Goal: Check status: Check status

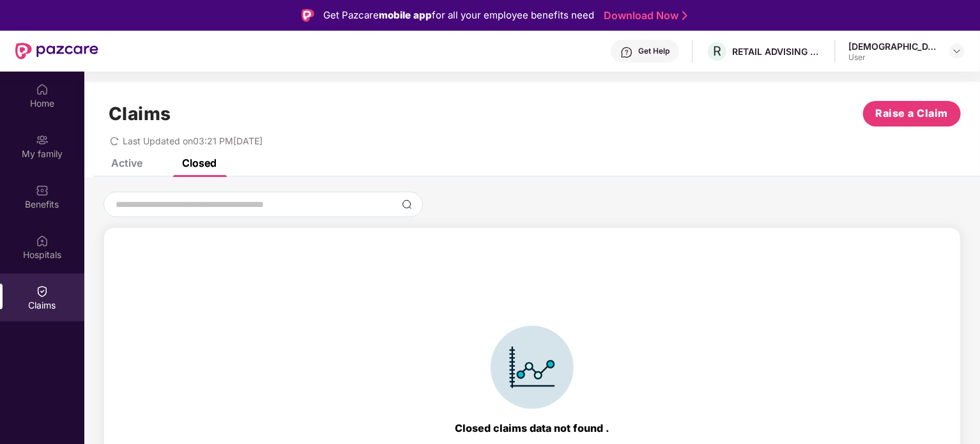
drag, startPoint x: 0, startPoint y: 0, endPoint x: 121, endPoint y: 163, distance: 202.8
click at [121, 163] on div "Active" at bounding box center [126, 163] width 31 height 13
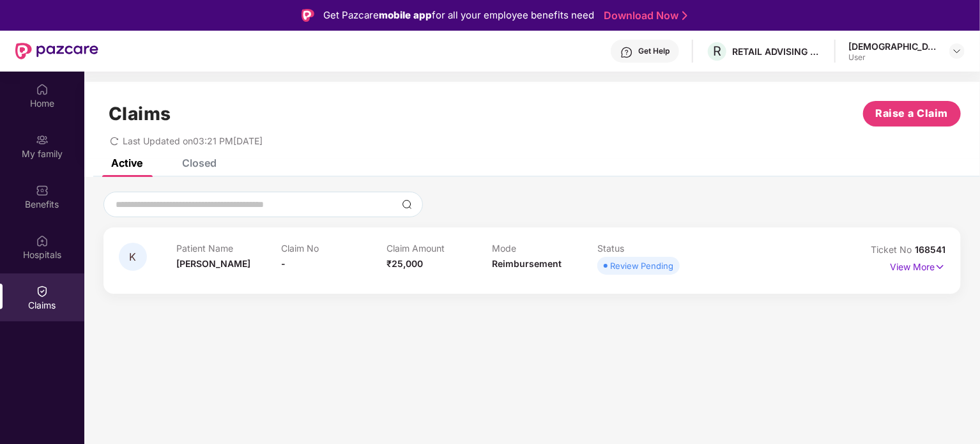
click at [639, 268] on div "Review Pending" at bounding box center [641, 265] width 63 height 13
click at [903, 270] on p "View More" at bounding box center [918, 265] width 56 height 17
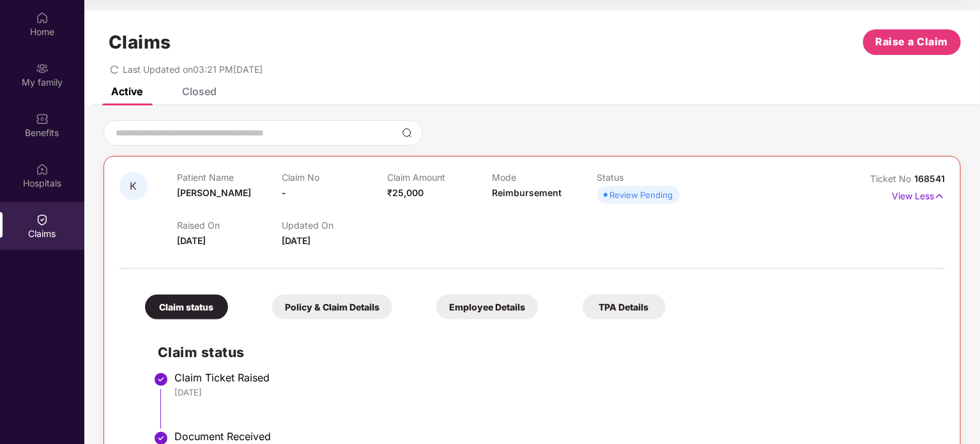
scroll to position [108, 0]
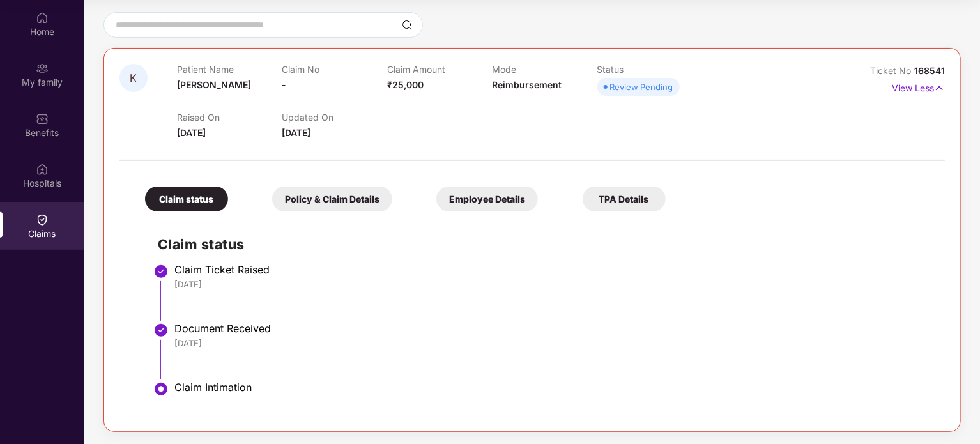
click at [244, 322] on div "Document Received" at bounding box center [553, 328] width 758 height 13
click at [222, 388] on div "Claim Intimation" at bounding box center [553, 387] width 758 height 13
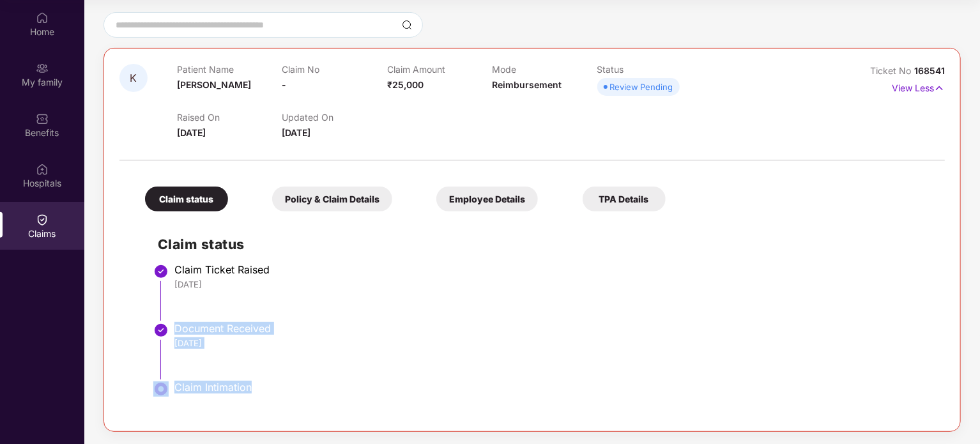
drag, startPoint x: 222, startPoint y: 388, endPoint x: 202, endPoint y: 327, distance: 64.0
click at [202, 327] on ul "Claim Ticket Raised [DATE] Document Received [DATE] Claim Intimation" at bounding box center [545, 342] width 774 height 148
click at [202, 327] on div "Document Received" at bounding box center [553, 328] width 758 height 13
drag, startPoint x: 202, startPoint y: 327, endPoint x: 190, endPoint y: 275, distance: 53.0
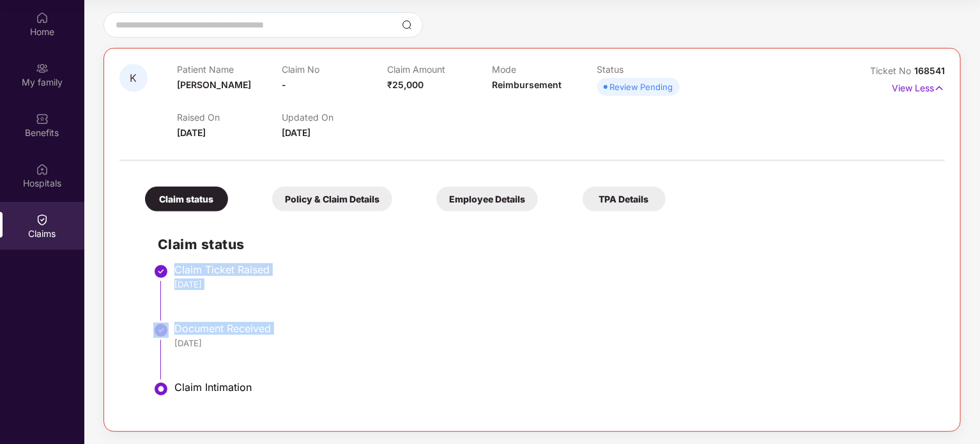
click at [190, 275] on ul "Claim Ticket Raised [DATE] Document Received [DATE] Claim Intimation" at bounding box center [545, 342] width 774 height 148
click at [190, 275] on div "Claim Ticket Raised" at bounding box center [553, 269] width 758 height 13
drag, startPoint x: 190, startPoint y: 275, endPoint x: 232, endPoint y: 393, distance: 124.7
click at [231, 408] on ul "Claim Ticket Raised [DATE] Document Received [DATE] Claim Intimation" at bounding box center [545, 342] width 774 height 148
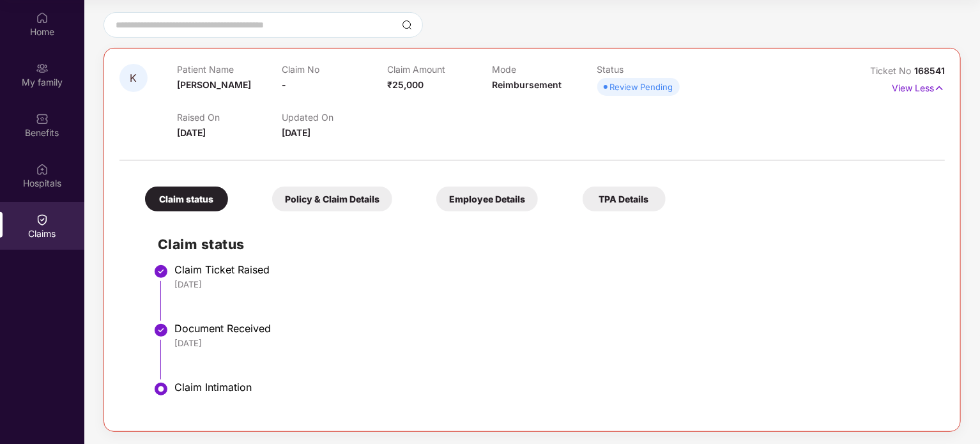
click at [309, 140] on div at bounding box center [531, 140] width 825 height 1
click at [309, 137] on span "[DATE]" at bounding box center [296, 132] width 29 height 11
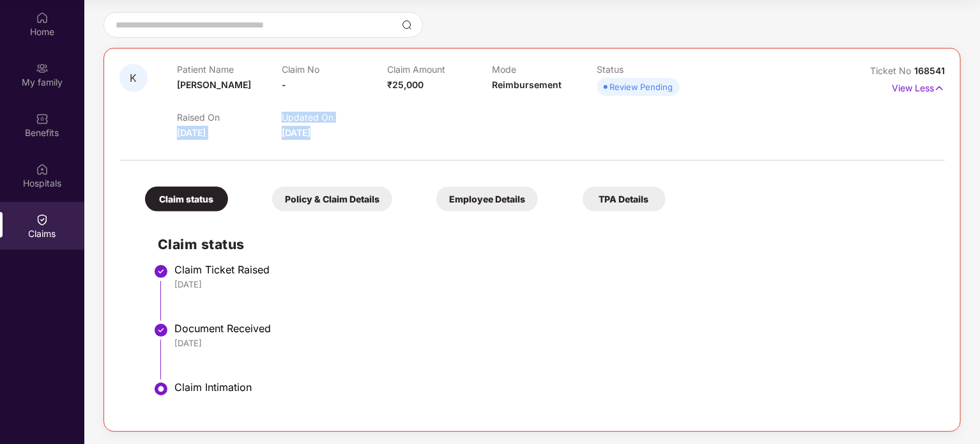
drag, startPoint x: 309, startPoint y: 137, endPoint x: 217, endPoint y: 138, distance: 92.0
click at [217, 138] on div "Raised On [DATE] Updated On [DATE]" at bounding box center [492, 119] width 631 height 41
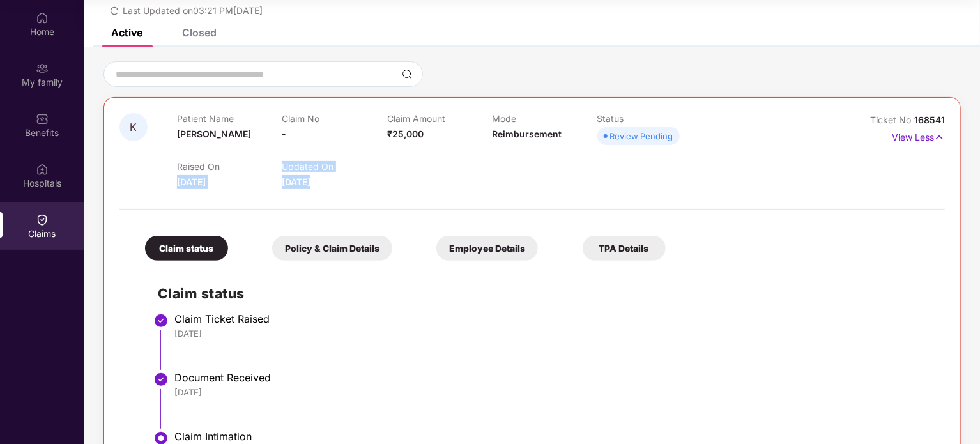
scroll to position [0, 0]
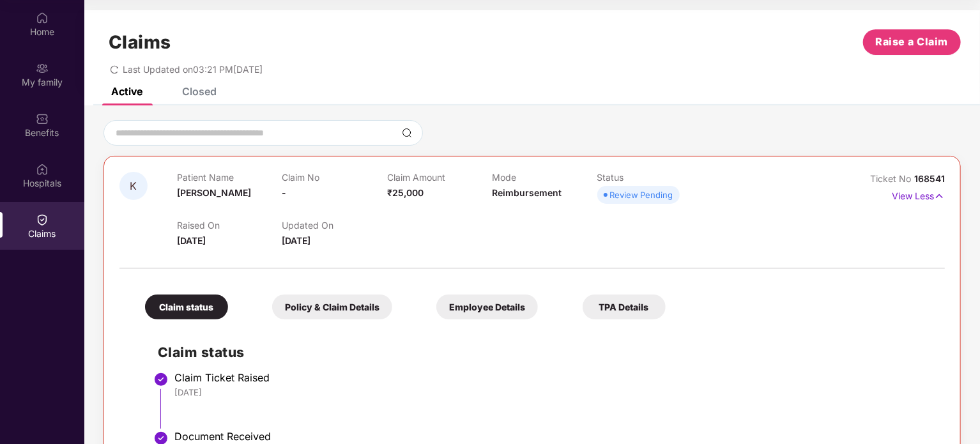
click at [263, 66] on span "Last Updated on 03:21 PM[DATE]" at bounding box center [193, 69] width 140 height 11
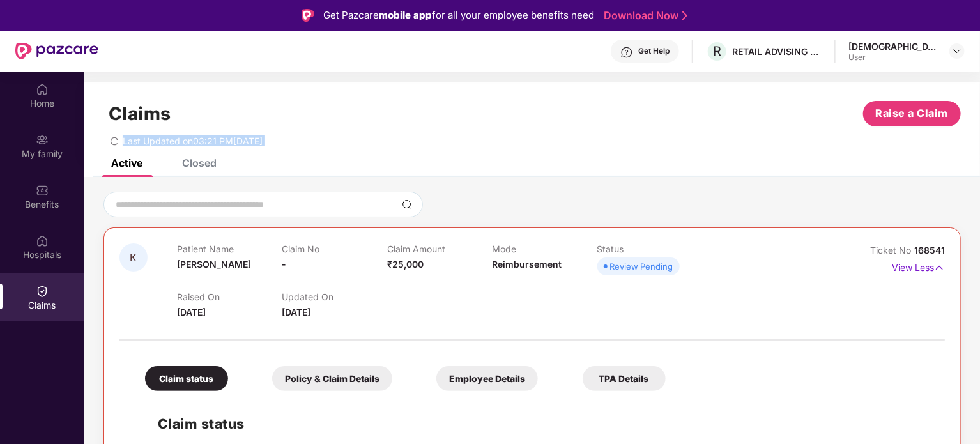
click at [206, 158] on div "Claims Raise a Claim Last Updated on 03:21 PM[DATE]" at bounding box center [532, 120] width 896 height 77
click at [207, 161] on div "Closed" at bounding box center [199, 163] width 34 height 13
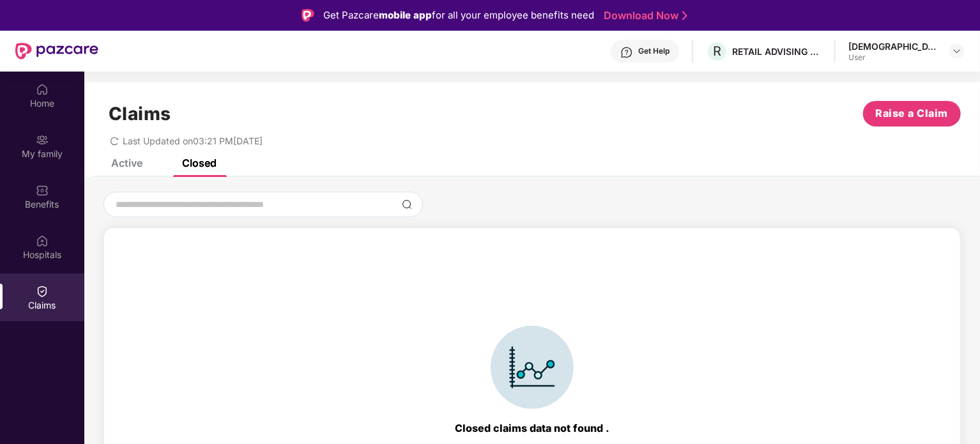
click at [135, 160] on div "Active" at bounding box center [126, 163] width 31 height 13
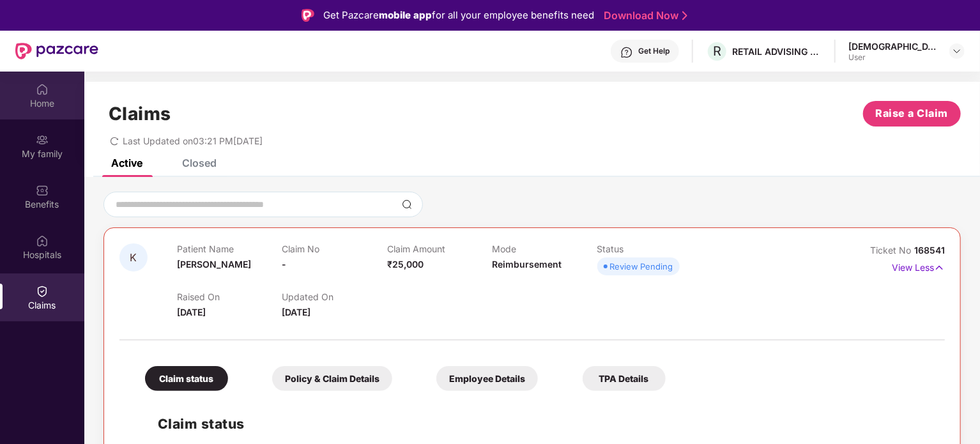
click at [53, 104] on div "Home" at bounding box center [42, 103] width 84 height 13
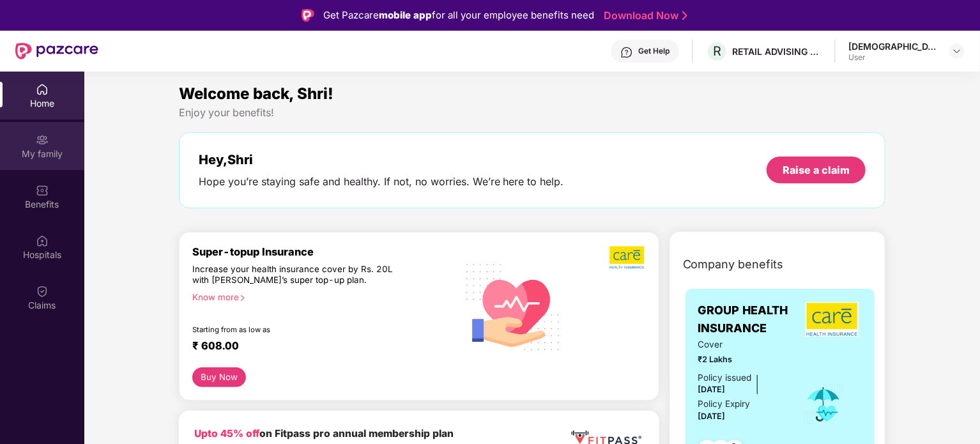
click at [49, 145] on div "My family" at bounding box center [42, 146] width 84 height 48
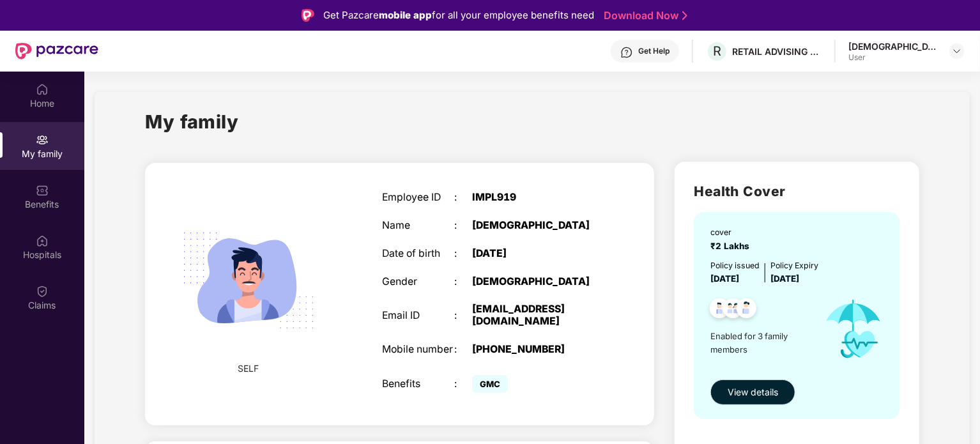
click at [773, 396] on span "View details" at bounding box center [753, 392] width 50 height 14
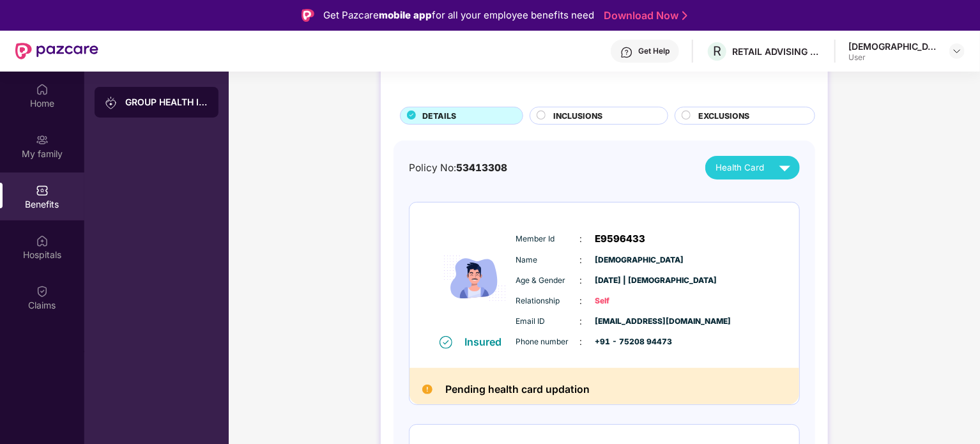
scroll to position [28, 0]
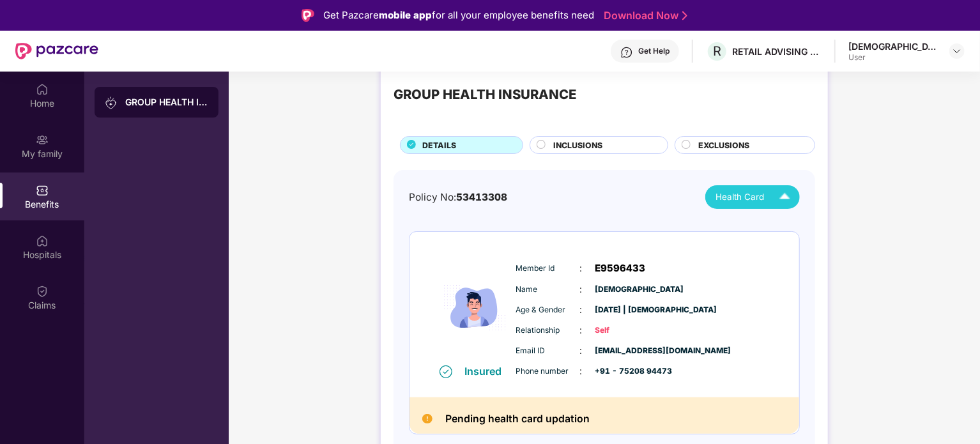
click at [774, 192] on img at bounding box center [785, 197] width 22 height 22
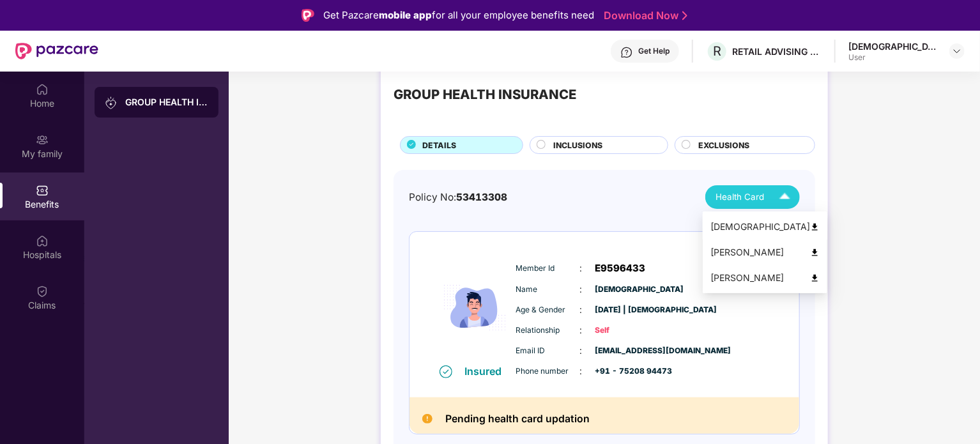
click at [741, 229] on div "[DEMOGRAPHIC_DATA]" at bounding box center [764, 227] width 109 height 14
